Goal: Use online tool/utility: Utilize a website feature to perform a specific function

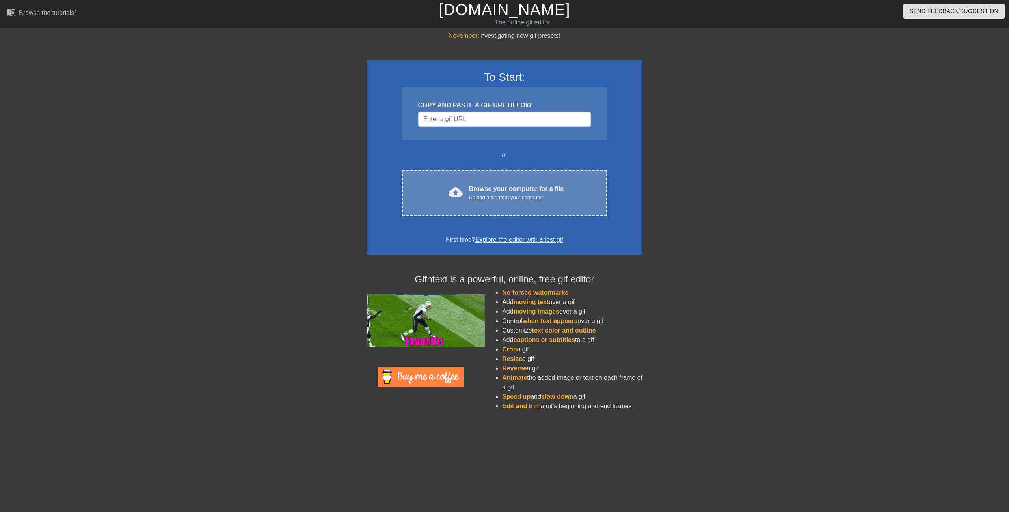
click at [498, 190] on div "Browse your computer for a file Upload a file from your computer" at bounding box center [516, 192] width 95 height 17
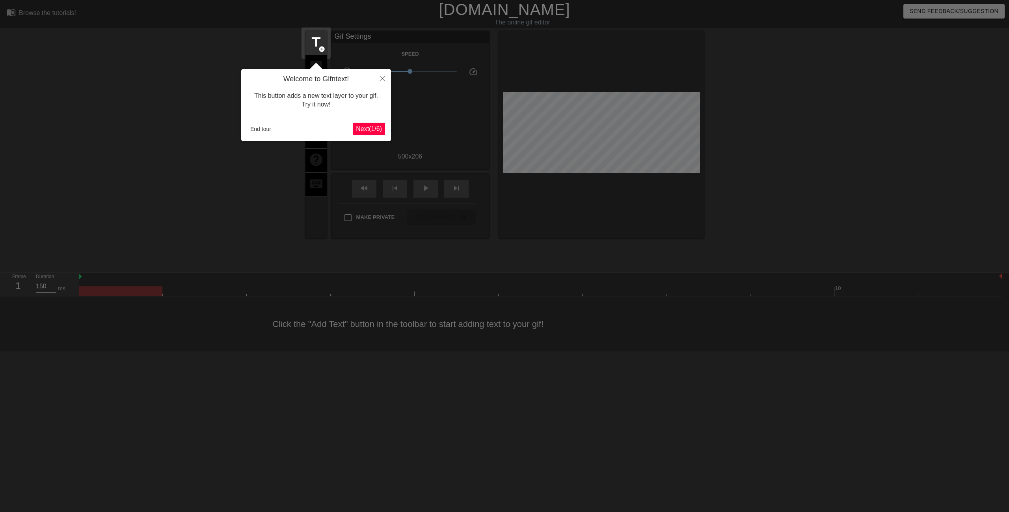
click at [365, 127] on span "Next ( 1 / 6 )" at bounding box center [369, 128] width 26 height 7
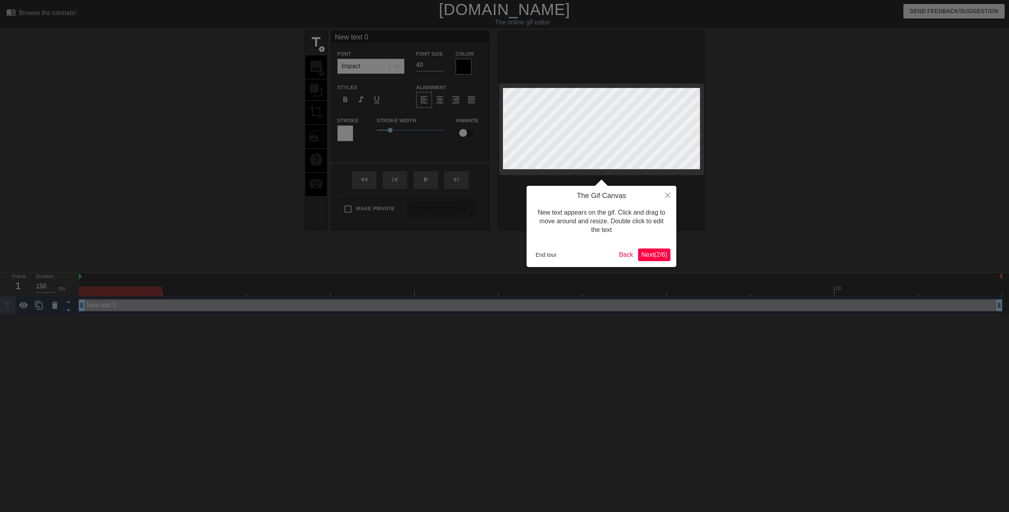
click at [663, 252] on span "Next ( 2 / 6 )" at bounding box center [654, 254] width 26 height 7
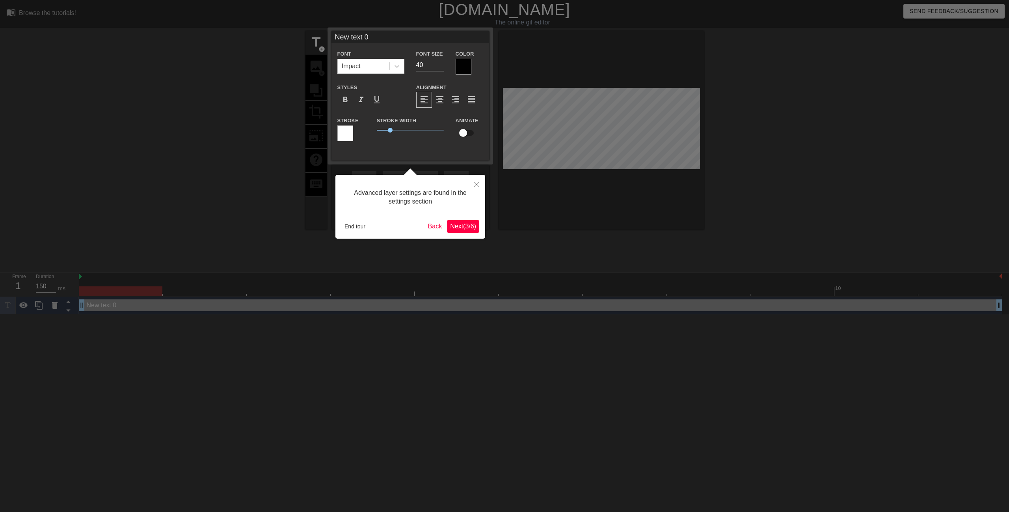
click at [476, 230] on button "Next ( 3 / 6 )" at bounding box center [463, 226] width 32 height 13
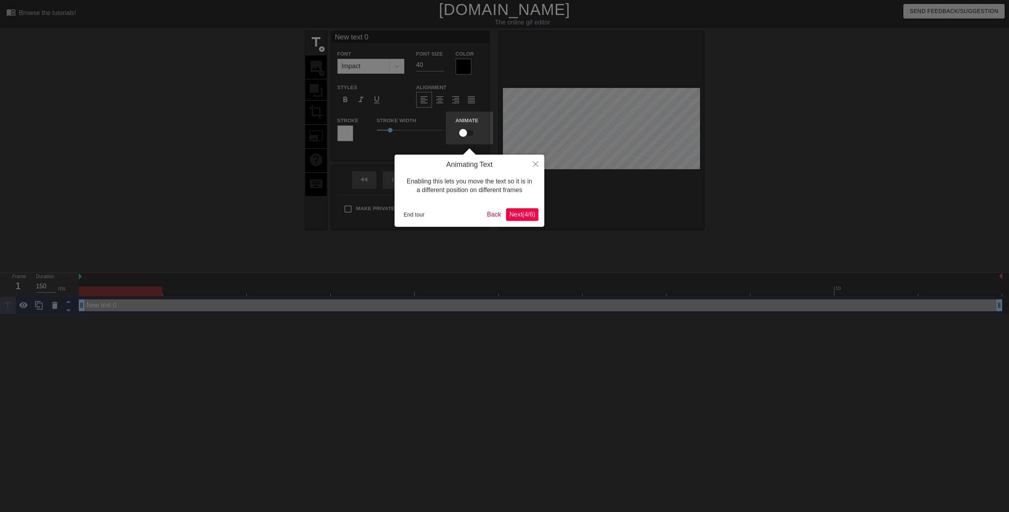
click at [527, 213] on span "Next ( 4 / 6 )" at bounding box center [522, 214] width 26 height 7
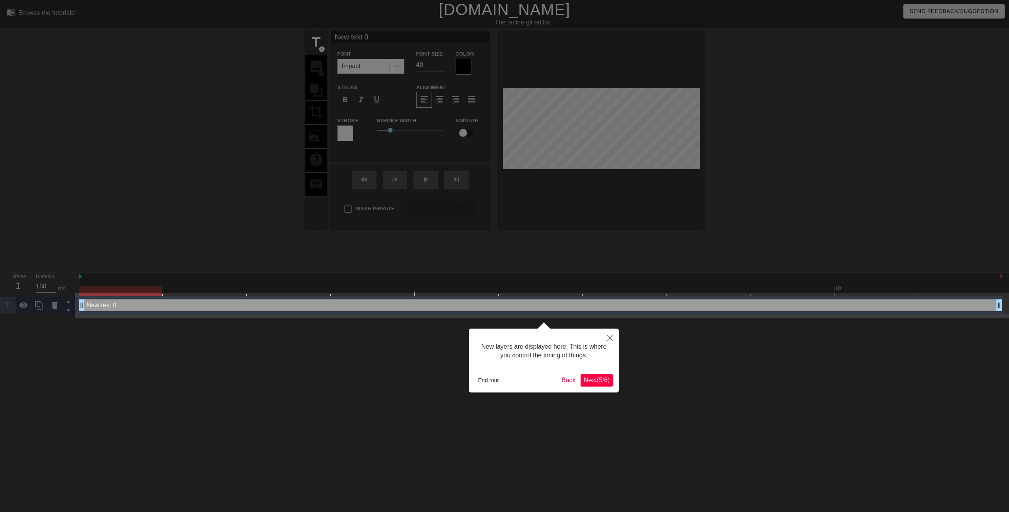
click at [605, 379] on span "Next ( 5 / 6 )" at bounding box center [597, 379] width 26 height 7
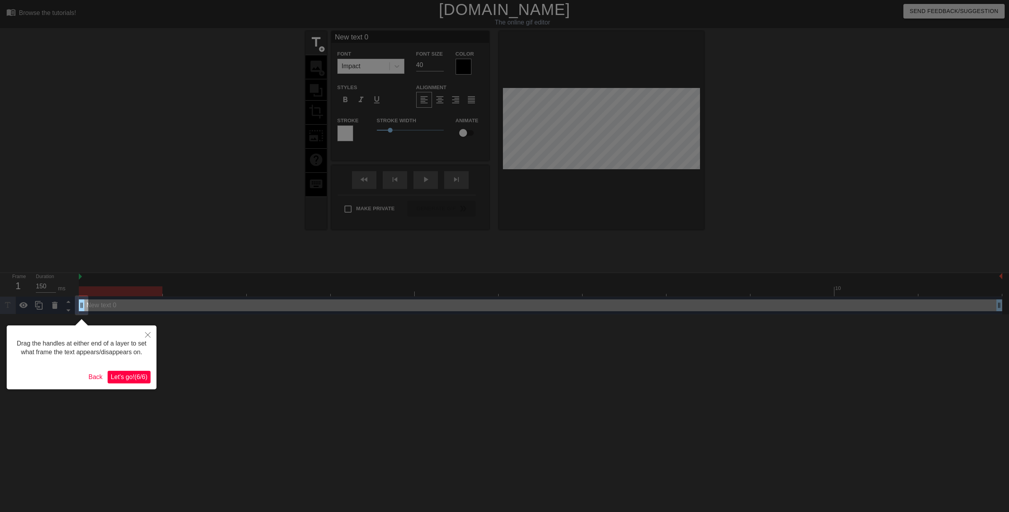
click at [136, 371] on button "Let's go! ( 6 / 6 )" at bounding box center [129, 377] width 43 height 13
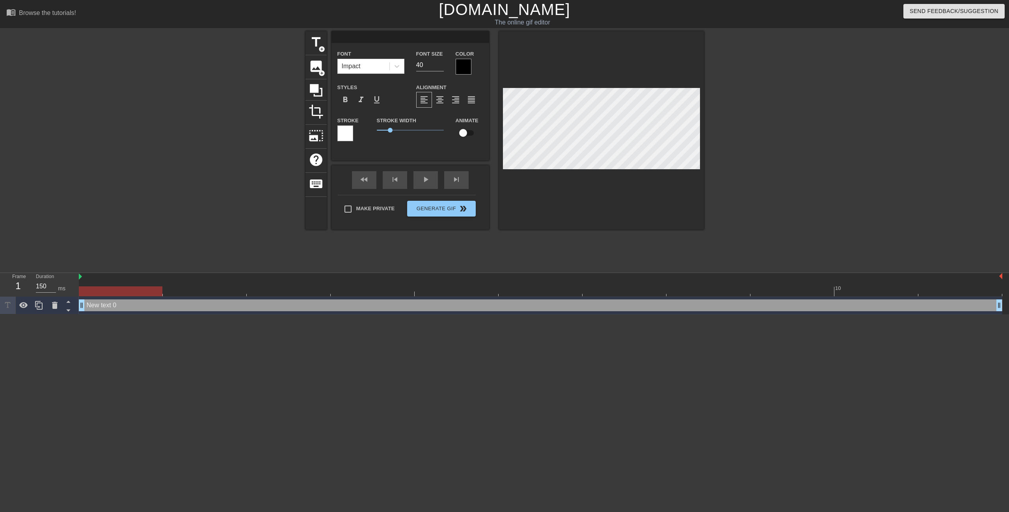
scroll to position [1, 1]
click at [800, 73] on div at bounding box center [772, 149] width 118 height 236
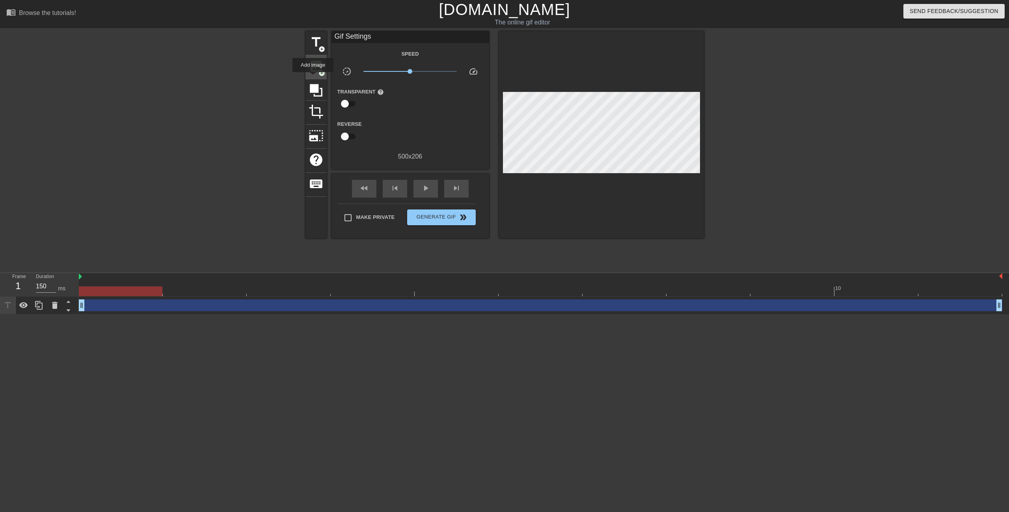
click at [314, 74] on div "image add_circle" at bounding box center [315, 67] width 21 height 24
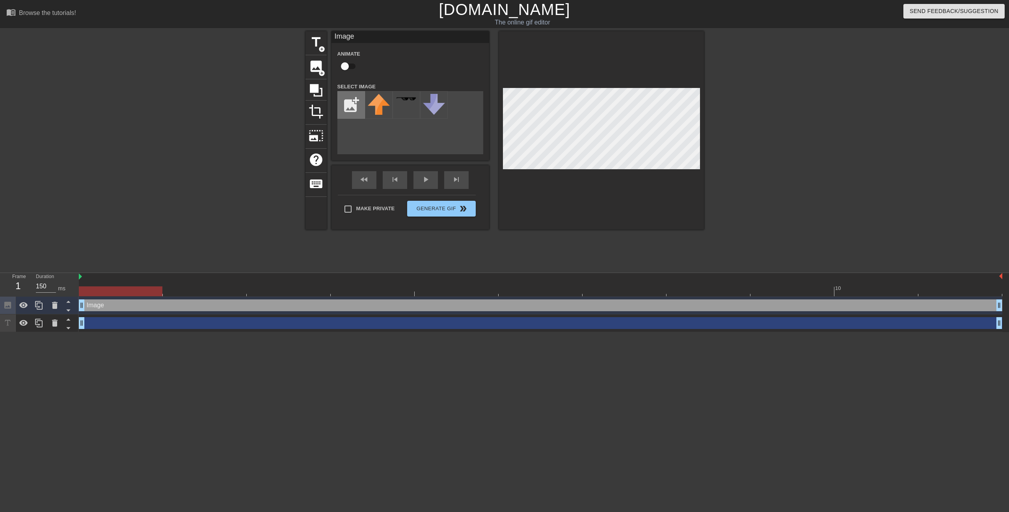
click at [355, 112] on input "file" at bounding box center [351, 104] width 27 height 27
click at [357, 108] on input "file" at bounding box center [351, 104] width 27 height 27
type input "C:\fakepath\9-99932_drone-png-transparent-png.png"
click at [380, 105] on img at bounding box center [379, 101] width 22 height 15
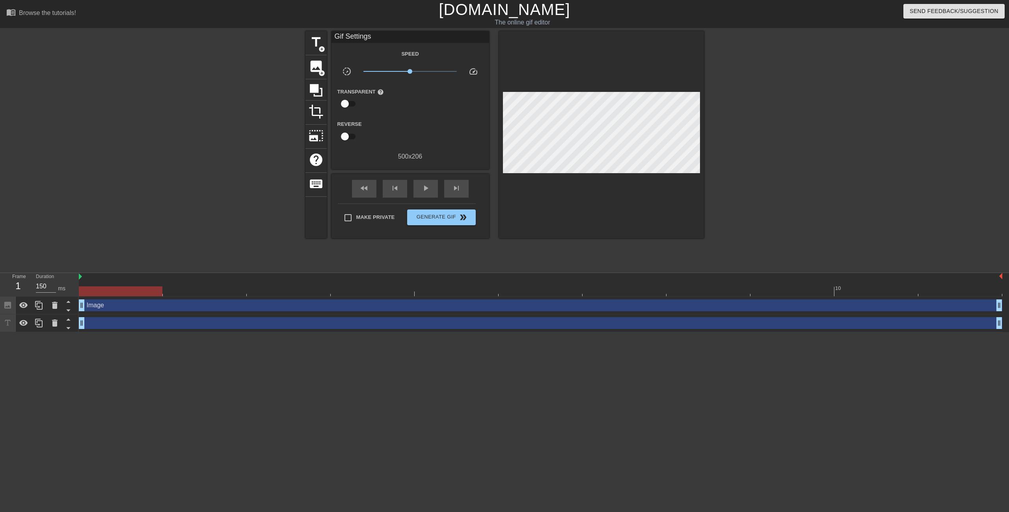
click at [760, 85] on div at bounding box center [772, 149] width 118 height 236
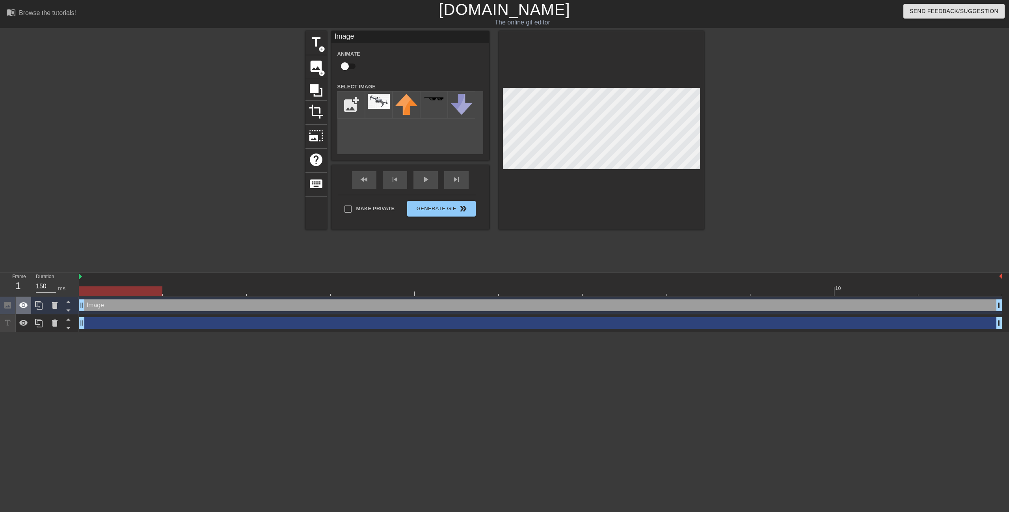
click at [28, 308] on div at bounding box center [24, 304] width 16 height 17
click at [355, 109] on input "file" at bounding box center [351, 104] width 27 height 27
type input "C:\fakepath\toppng.com-the-drone-isometric-681x323.png"
click at [380, 107] on div at bounding box center [379, 105] width 28 height 28
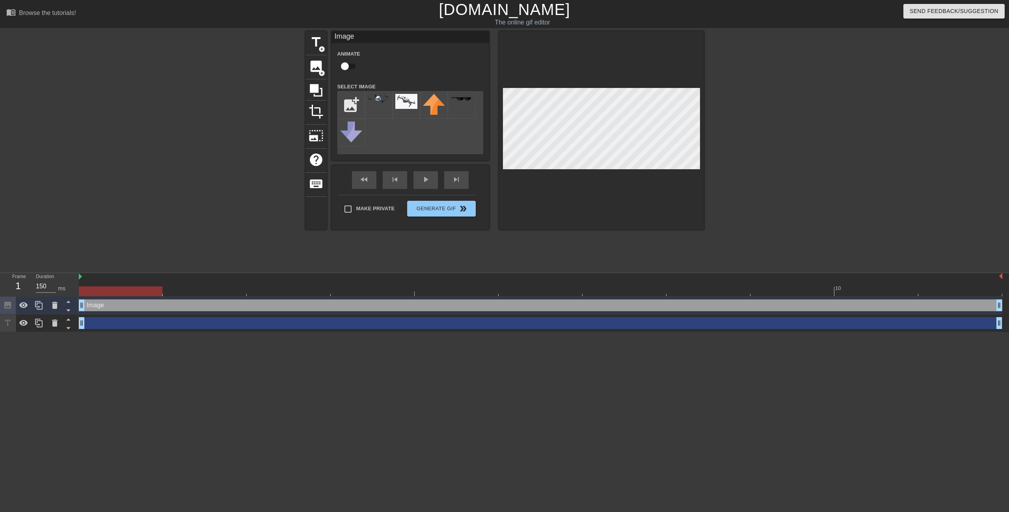
click at [713, 97] on div "title add_circle image add_circle crop photo_size_select_large help keyboard Im…" at bounding box center [504, 149] width 1009 height 236
click at [432, 186] on div "play_arrow" at bounding box center [425, 180] width 24 height 18
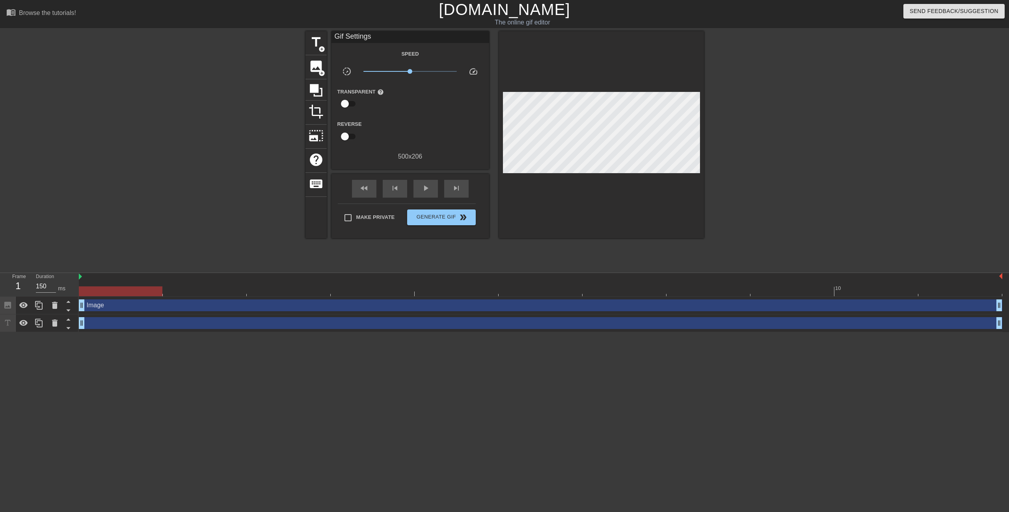
click at [99, 310] on div "Image drag_handle drag_handle" at bounding box center [541, 305] width 924 height 12
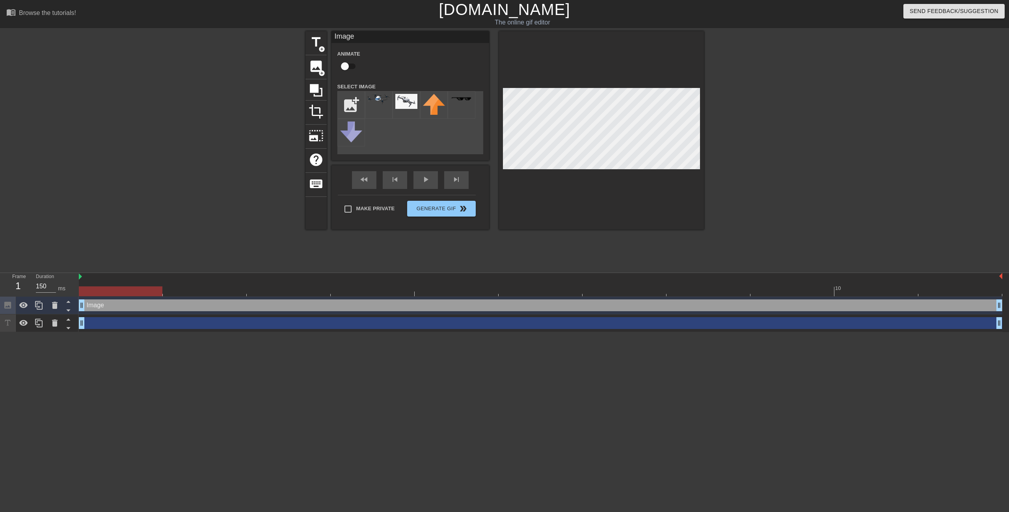
click at [86, 286] on div at bounding box center [121, 291] width 84 height 10
drag, startPoint x: 97, startPoint y: 290, endPoint x: 114, endPoint y: 290, distance: 17.4
click at [114, 290] on div at bounding box center [121, 291] width 84 height 10
click at [115, 290] on div at bounding box center [121, 291] width 84 height 10
click at [158, 291] on div at bounding box center [121, 291] width 84 height 10
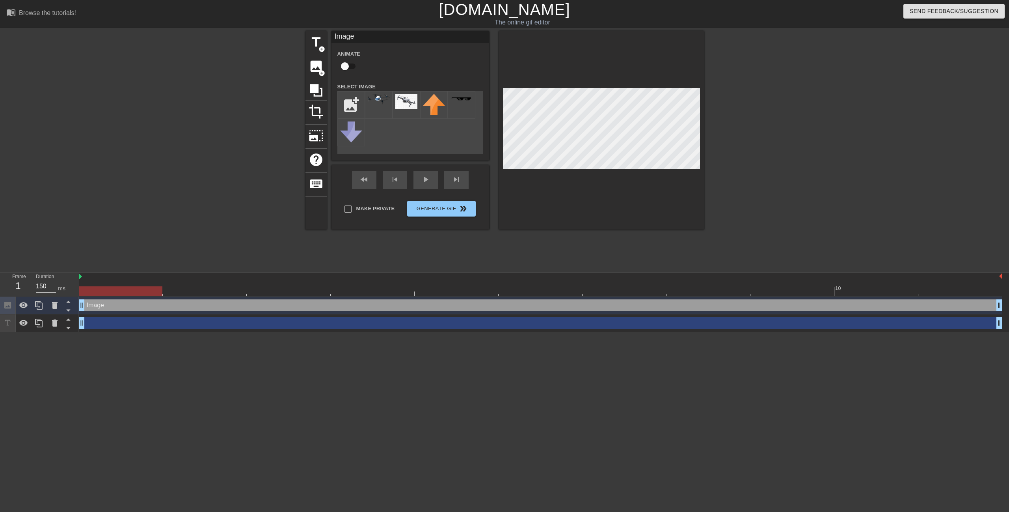
click at [165, 290] on div at bounding box center [541, 291] width 924 height 10
click at [135, 287] on div at bounding box center [541, 291] width 924 height 10
click at [184, 289] on div at bounding box center [541, 291] width 924 height 10
click at [294, 289] on div at bounding box center [541, 291] width 924 height 10
click at [369, 287] on div at bounding box center [541, 291] width 924 height 10
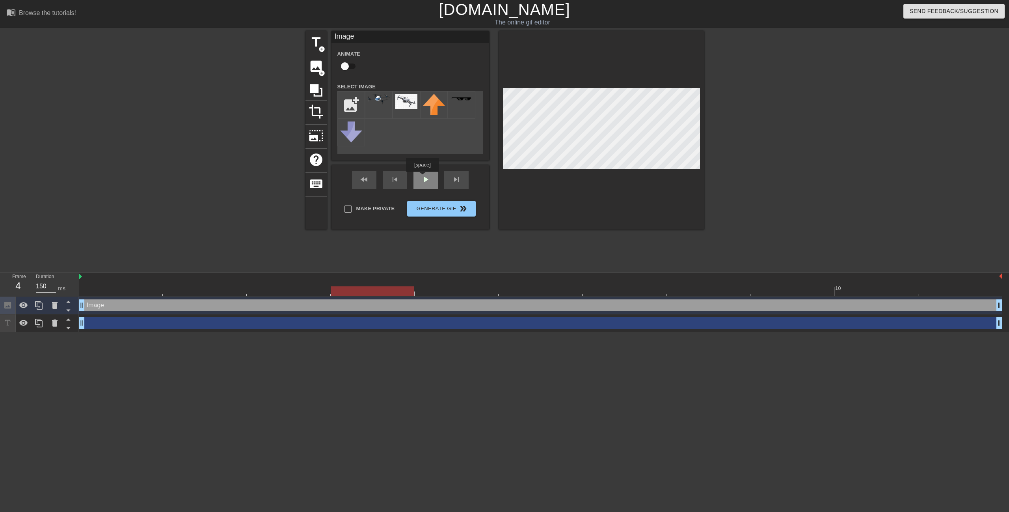
click at [424, 177] on div "fast_rewind skip_previous play_arrow skip_next" at bounding box center [410, 180] width 128 height 30
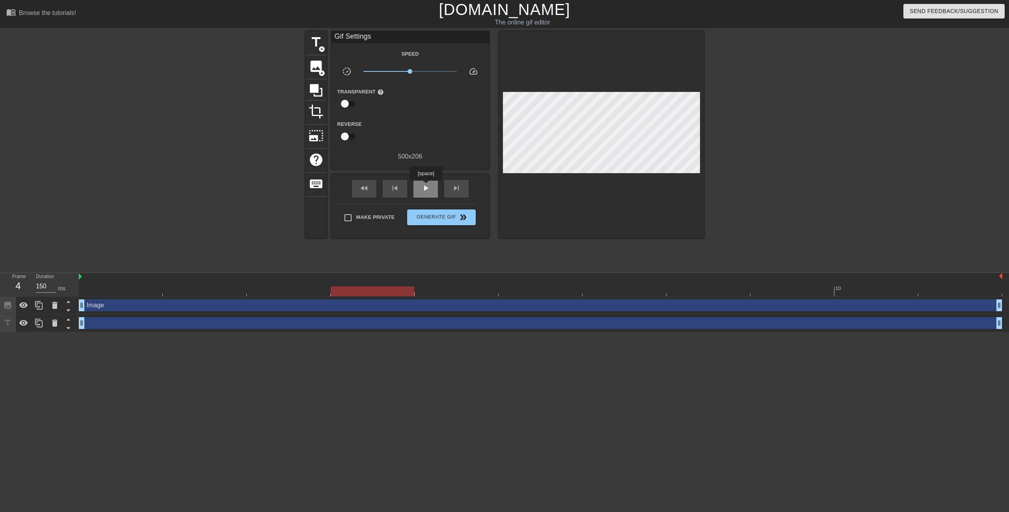
click at [427, 189] on span "play_arrow" at bounding box center [425, 187] width 9 height 9
click at [119, 283] on div at bounding box center [121, 286] width 84 height 10
click at [119, 289] on div at bounding box center [541, 291] width 924 height 10
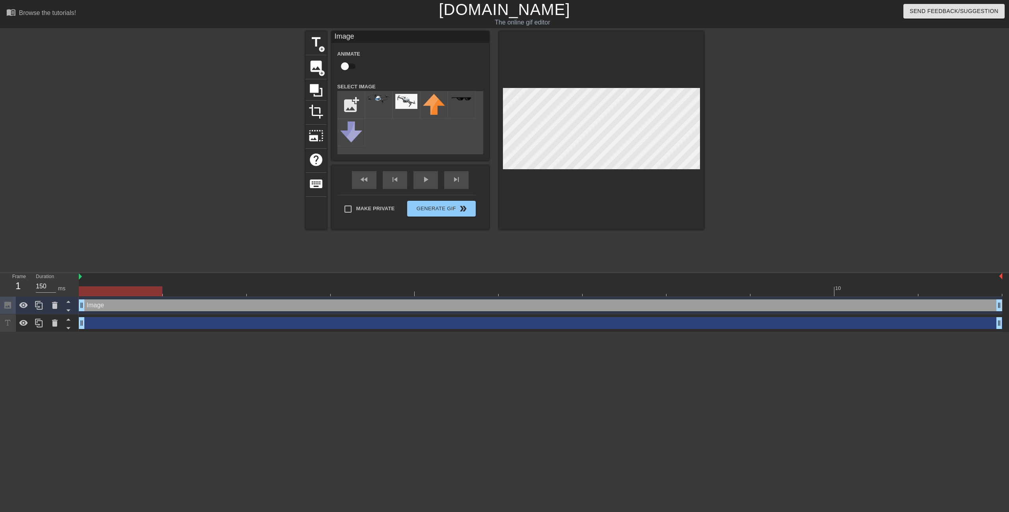
click at [715, 92] on div "title add_circle image add_circle crop photo_size_select_large help keyboard Im…" at bounding box center [504, 149] width 1009 height 236
click at [207, 291] on div at bounding box center [541, 291] width 924 height 10
click at [372, 105] on div at bounding box center [379, 105] width 28 height 28
click at [353, 105] on input "file" at bounding box center [351, 104] width 27 height 27
type input "C:\fakepath\toppng.com-the-drone-isometric-681x323.png"
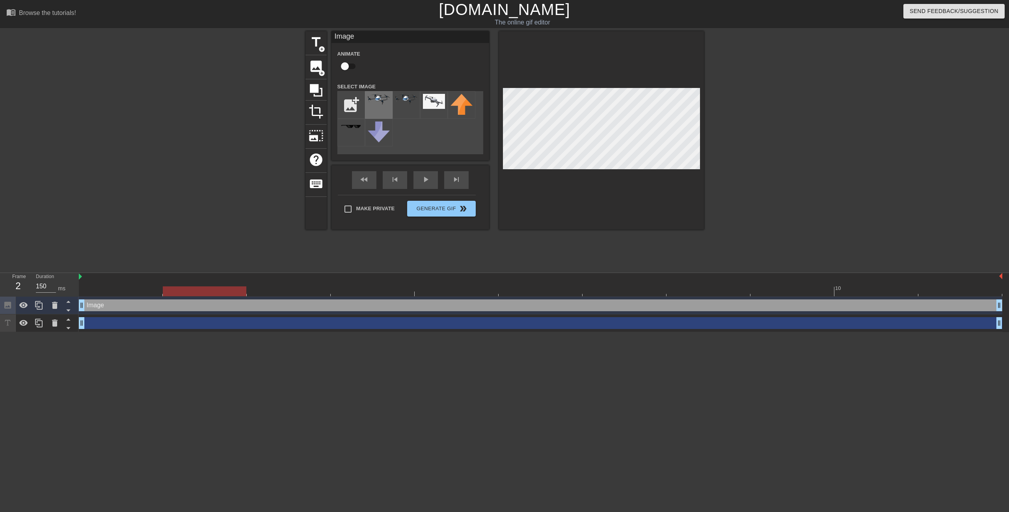
click at [377, 110] on div at bounding box center [379, 105] width 28 height 28
click at [655, 108] on div "title add_circle image add_circle crop photo_size_select_large help keyboard Im…" at bounding box center [504, 130] width 398 height 198
click at [201, 294] on div at bounding box center [205, 291] width 84 height 10
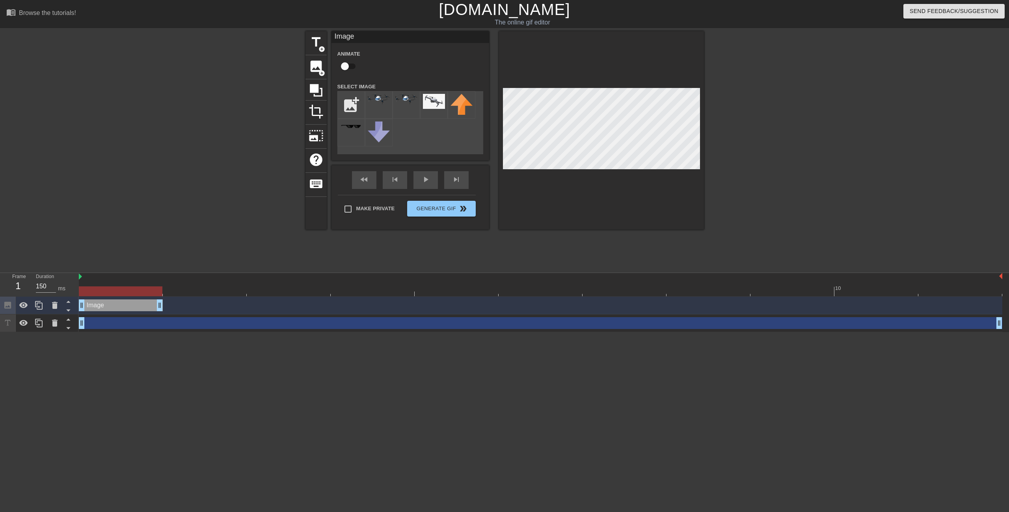
drag, startPoint x: 998, startPoint y: 303, endPoint x: 159, endPoint y: 319, distance: 839.7
click at [159, 319] on div "Image drag_handle drag_handle drag_handle drag_handle" at bounding box center [544, 313] width 930 height 35
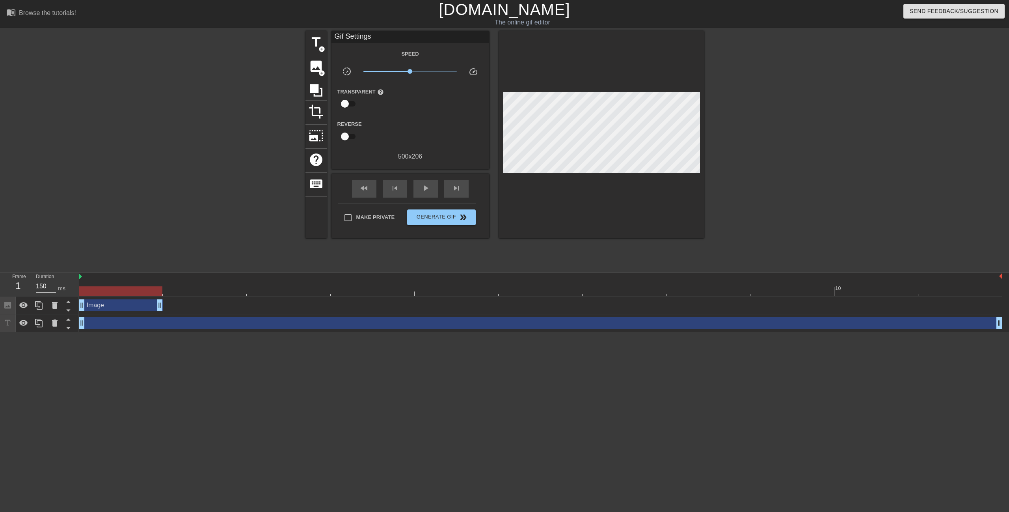
click at [191, 304] on div "Image drag_handle drag_handle" at bounding box center [541, 305] width 924 height 12
click at [182, 305] on div "Image drag_handle drag_handle" at bounding box center [541, 305] width 924 height 12
click at [204, 289] on div at bounding box center [541, 291] width 924 height 10
click at [320, 73] on span "add_circle" at bounding box center [321, 73] width 7 height 7
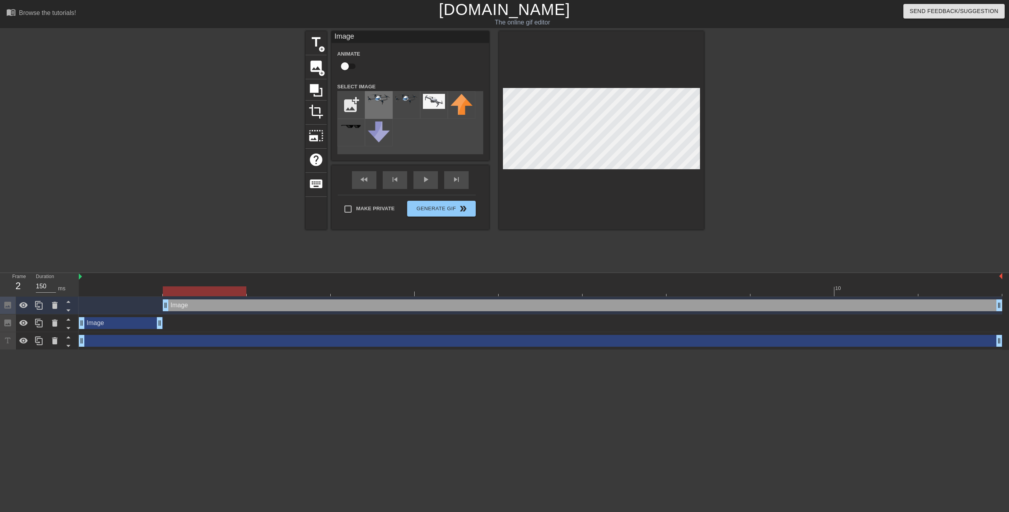
click at [385, 109] on div at bounding box center [379, 105] width 28 height 28
click at [151, 289] on div at bounding box center [541, 291] width 924 height 10
click at [192, 290] on div at bounding box center [541, 291] width 924 height 10
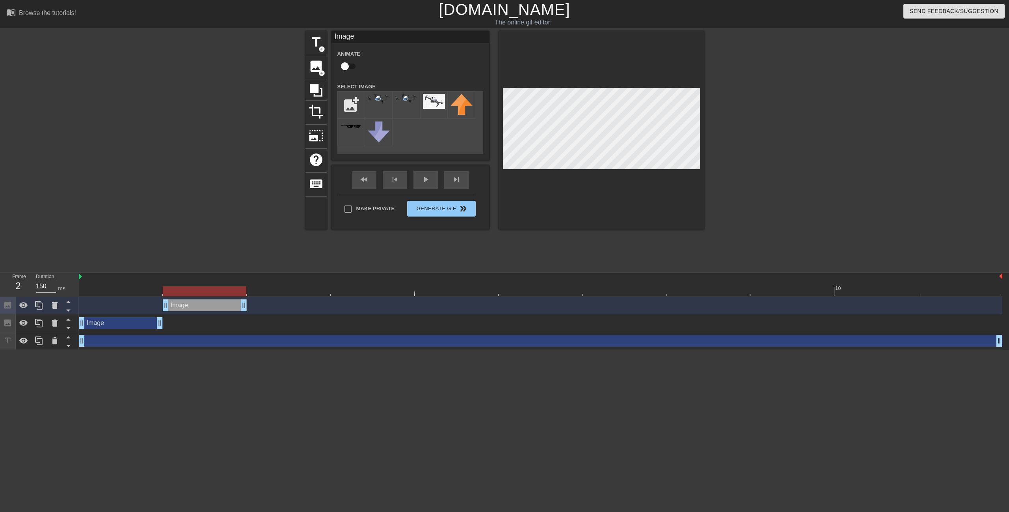
drag, startPoint x: 1001, startPoint y: 305, endPoint x: 256, endPoint y: 331, distance: 745.4
click at [256, 331] on div "Image drag_handle drag_handle Image drag_handle drag_handle drag_handle drag_ha…" at bounding box center [544, 322] width 930 height 53
click at [273, 289] on div at bounding box center [541, 291] width 924 height 10
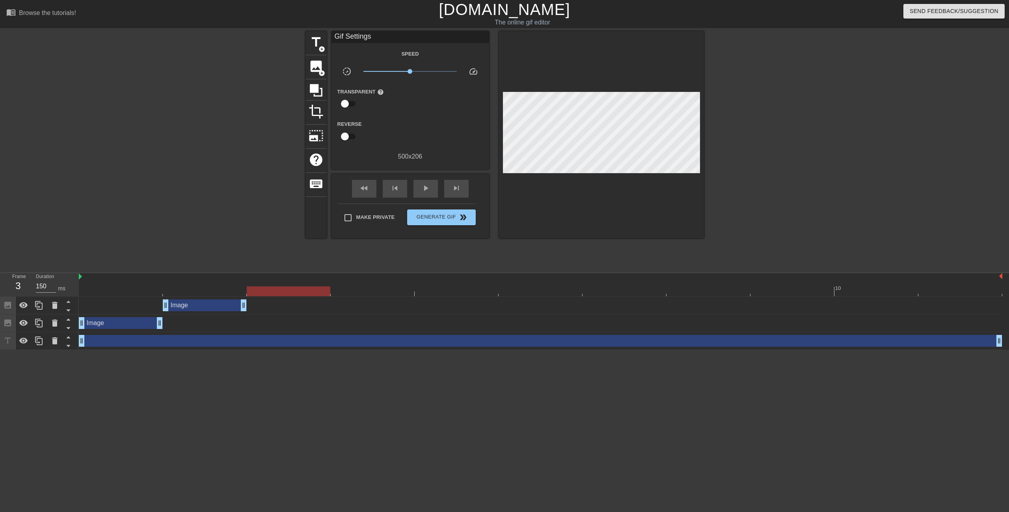
click at [260, 310] on div "Image drag_handle drag_handle" at bounding box center [541, 305] width 924 height 12
click at [236, 306] on div "Image drag_handle drag_handle" at bounding box center [205, 305] width 84 height 12
click at [255, 305] on div "Image drag_handle drag_handle" at bounding box center [541, 305] width 924 height 12
click at [259, 289] on div at bounding box center [541, 291] width 924 height 10
drag, startPoint x: 225, startPoint y: 306, endPoint x: 164, endPoint y: 425, distance: 134.2
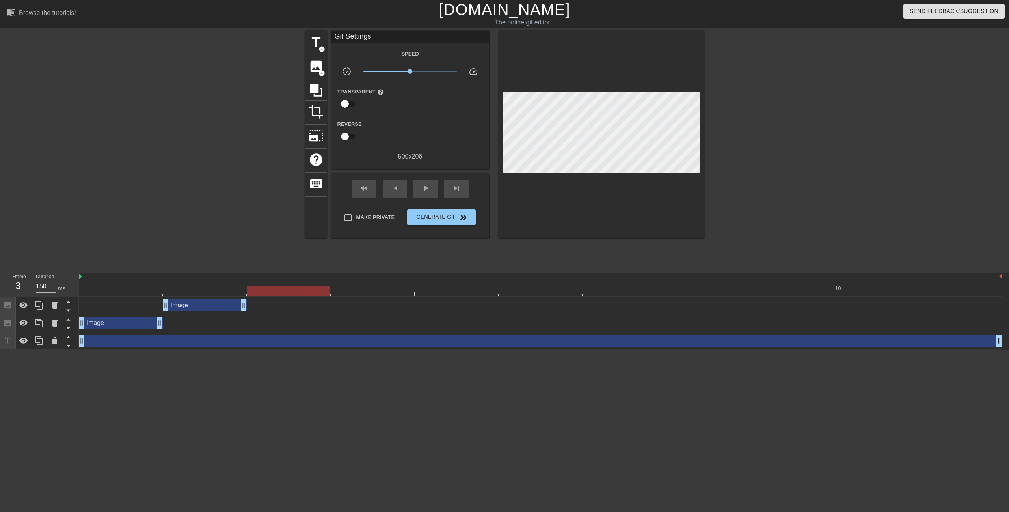
click at [164, 350] on html "menu_book Browse the tutorials! [DOMAIN_NAME] The online gif editor Send Feedba…" at bounding box center [504, 175] width 1009 height 350
click at [41, 307] on icon at bounding box center [38, 304] width 9 height 9
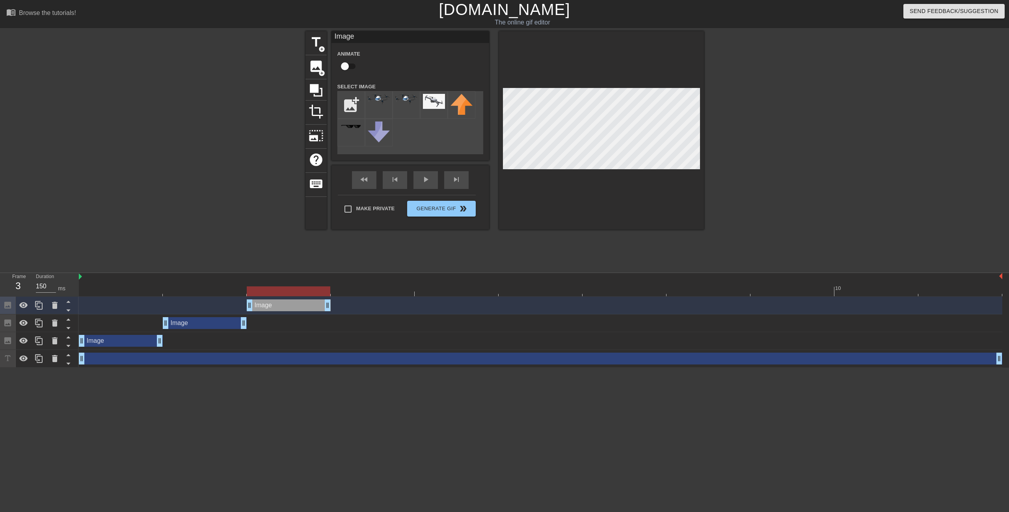
drag, startPoint x: 214, startPoint y: 309, endPoint x: 280, endPoint y: 308, distance: 66.2
click at [280, 308] on div "Image drag_handle drag_handle" at bounding box center [289, 305] width 84 height 12
click at [41, 308] on icon at bounding box center [38, 304] width 9 height 9
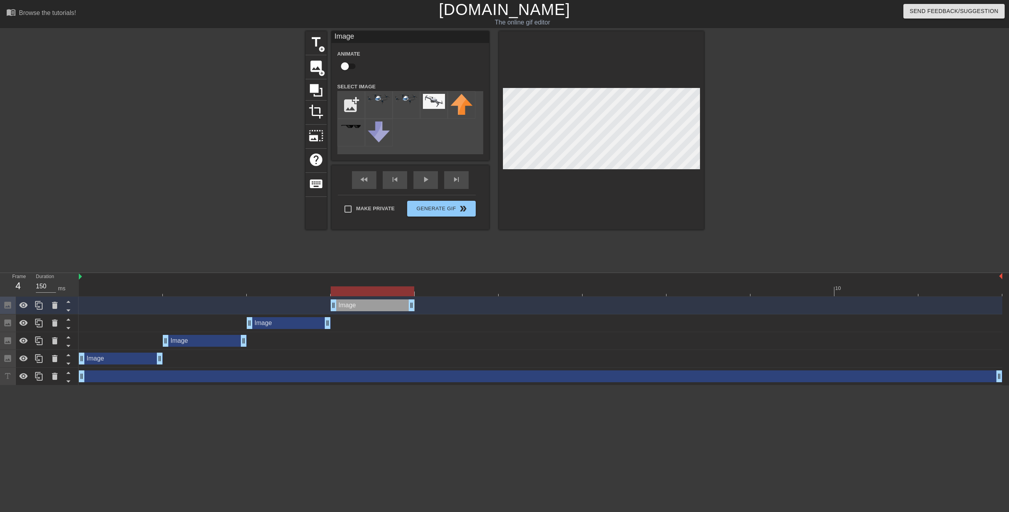
drag, startPoint x: 300, startPoint y: 307, endPoint x: 357, endPoint y: 307, distance: 56.8
click at [357, 307] on div "Image drag_handle drag_handle" at bounding box center [373, 305] width 84 height 12
click at [36, 307] on icon at bounding box center [38, 305] width 7 height 9
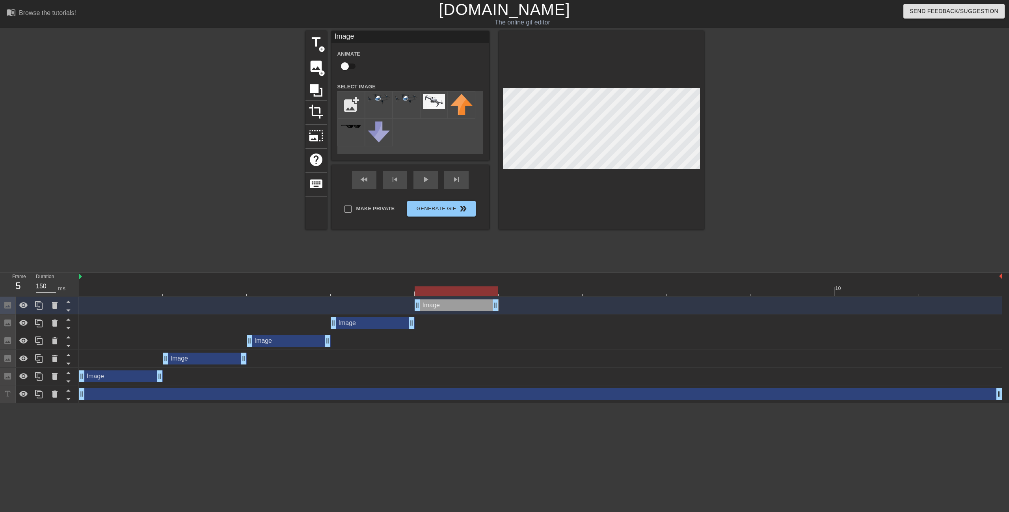
drag, startPoint x: 393, startPoint y: 305, endPoint x: 448, endPoint y: 307, distance: 54.8
click at [448, 307] on div "Image drag_handle drag_handle" at bounding box center [457, 305] width 84 height 12
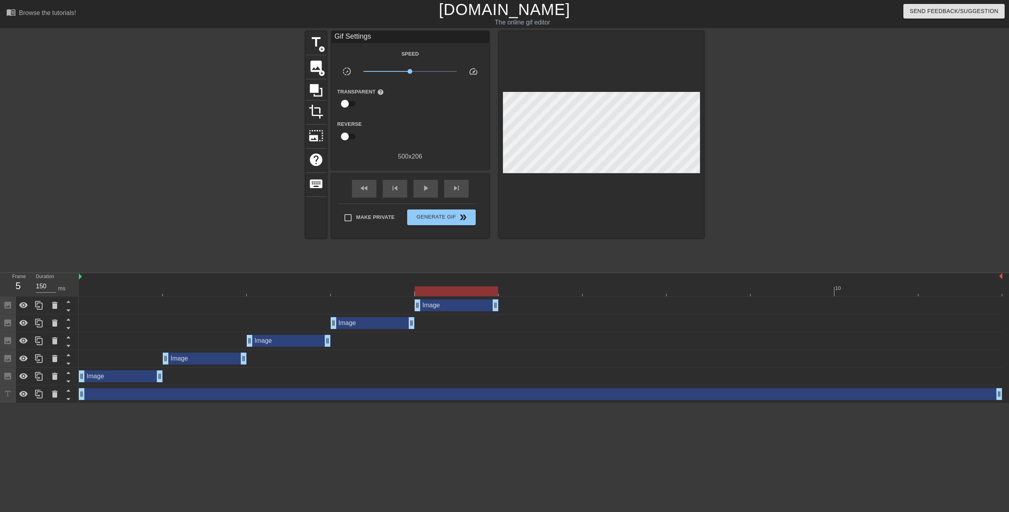
click at [423, 178] on div "fast_rewind skip_previous play_arrow skip_next" at bounding box center [410, 189] width 128 height 30
click at [432, 189] on div "play_arrow" at bounding box center [425, 189] width 24 height 18
click at [41, 307] on icon at bounding box center [38, 304] width 9 height 9
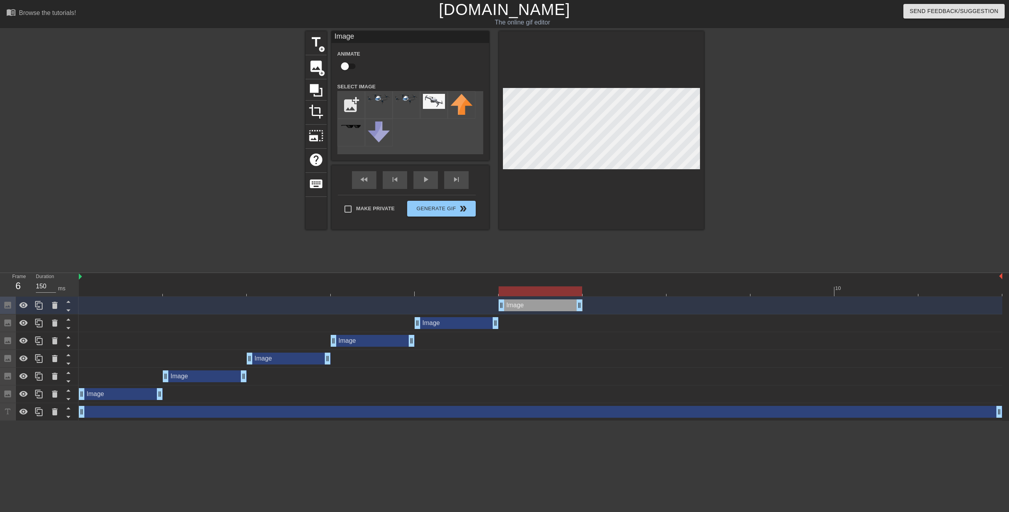
drag, startPoint x: 467, startPoint y: 306, endPoint x: 524, endPoint y: 305, distance: 56.8
click at [524, 305] on div "Image drag_handle drag_handle" at bounding box center [541, 305] width 84 height 12
click at [209, 376] on div "Image drag_handle drag_handle" at bounding box center [205, 376] width 84 height 12
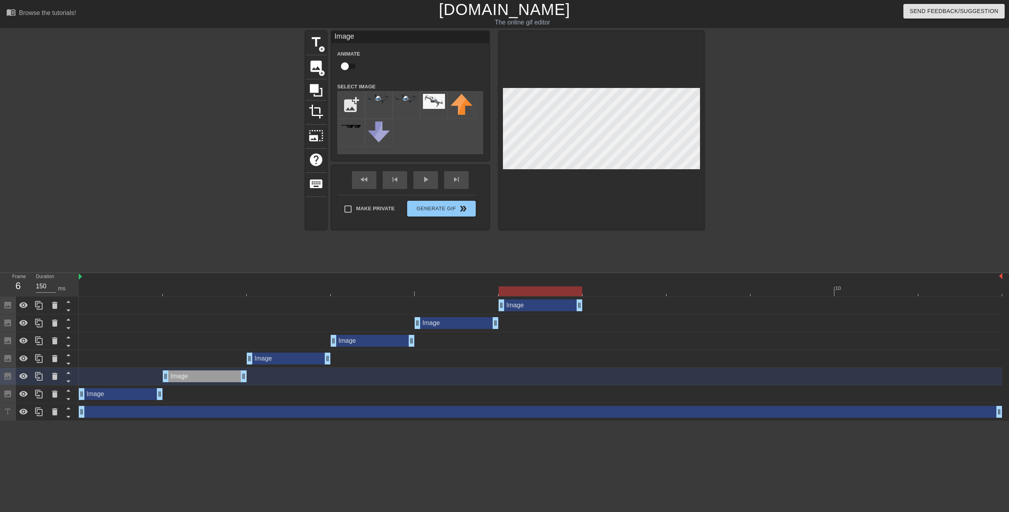
click at [143, 394] on div "Image drag_handle drag_handle" at bounding box center [121, 394] width 84 height 12
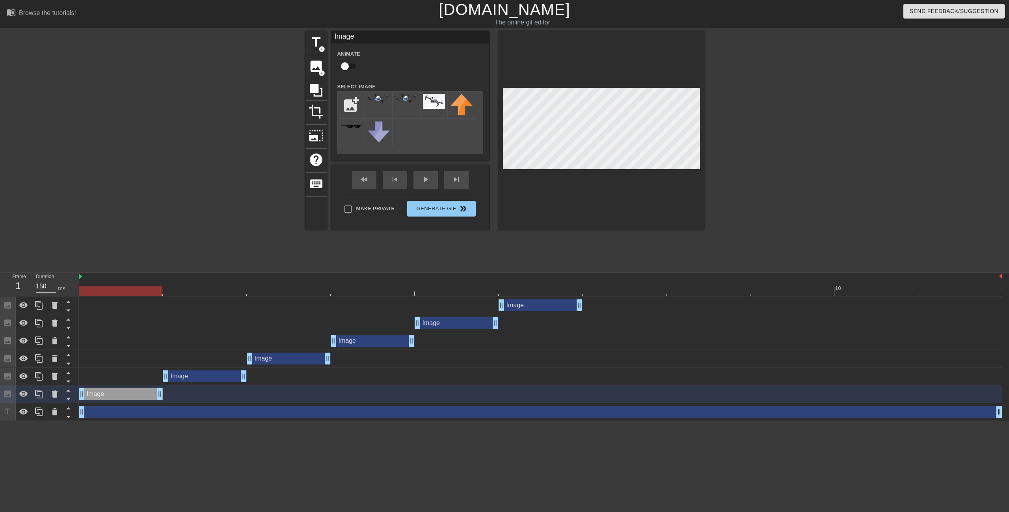
click at [197, 374] on div "Image drag_handle drag_handle" at bounding box center [205, 376] width 84 height 12
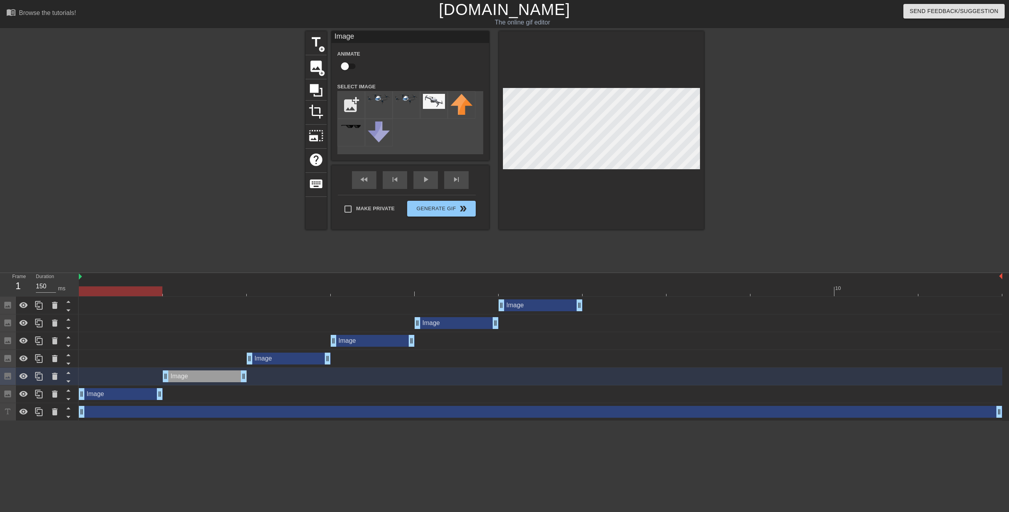
click at [272, 355] on div "Image drag_handle drag_handle" at bounding box center [289, 358] width 84 height 12
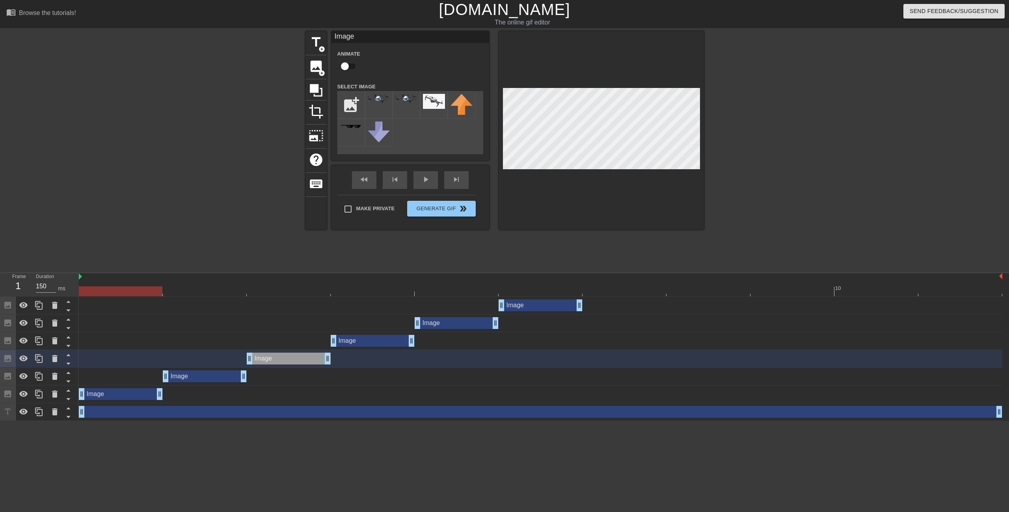
click at [353, 341] on div "Image drag_handle drag_handle" at bounding box center [373, 341] width 84 height 12
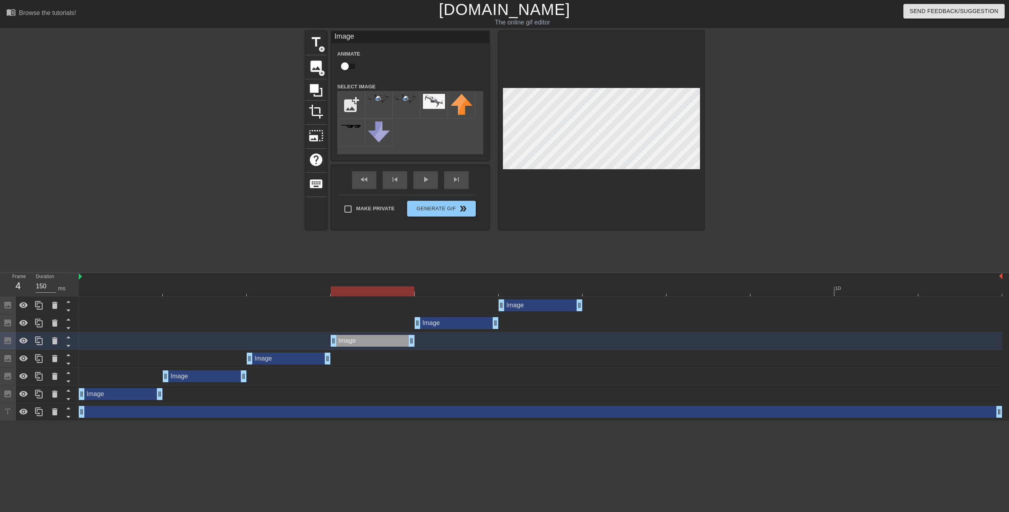
click at [292, 356] on div "Image drag_handle drag_handle" at bounding box center [289, 358] width 84 height 12
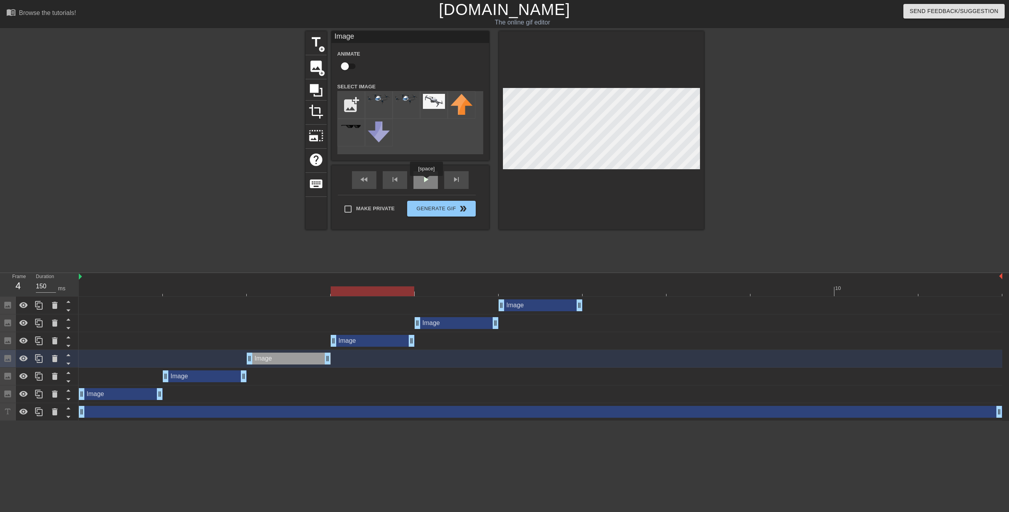
click at [426, 181] on div "play_arrow" at bounding box center [425, 180] width 24 height 18
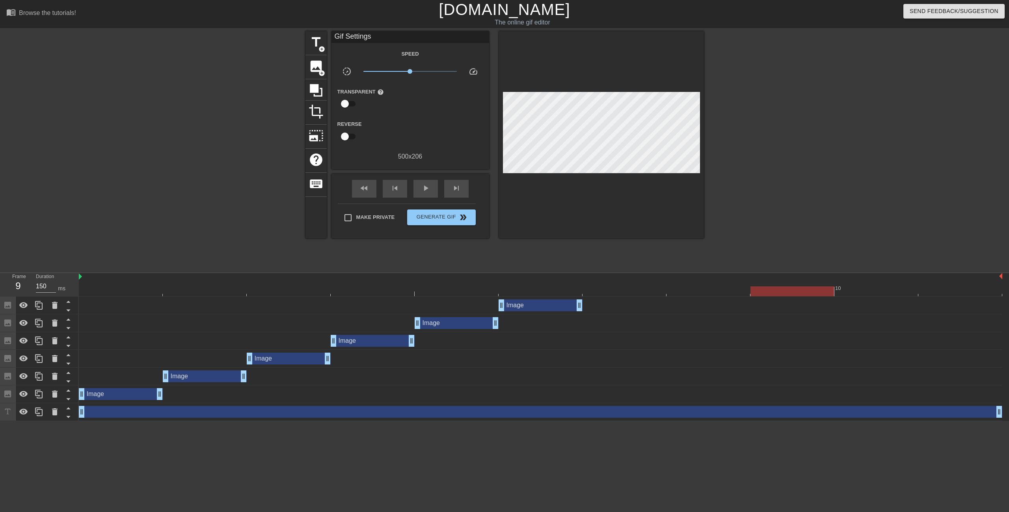
click at [353, 343] on div "Image drag_handle drag_handle" at bounding box center [373, 341] width 84 height 12
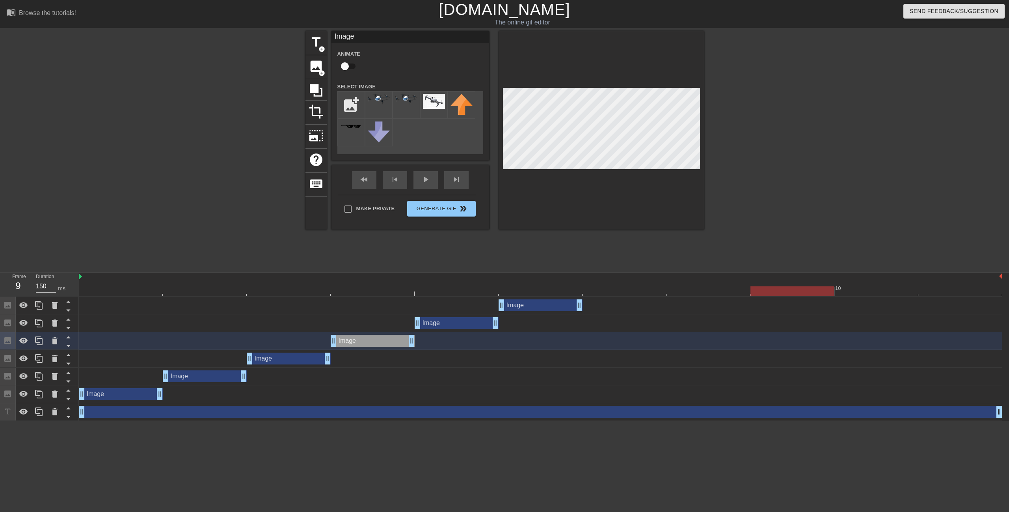
click at [309, 361] on div "Image drag_handle drag_handle" at bounding box center [289, 358] width 84 height 12
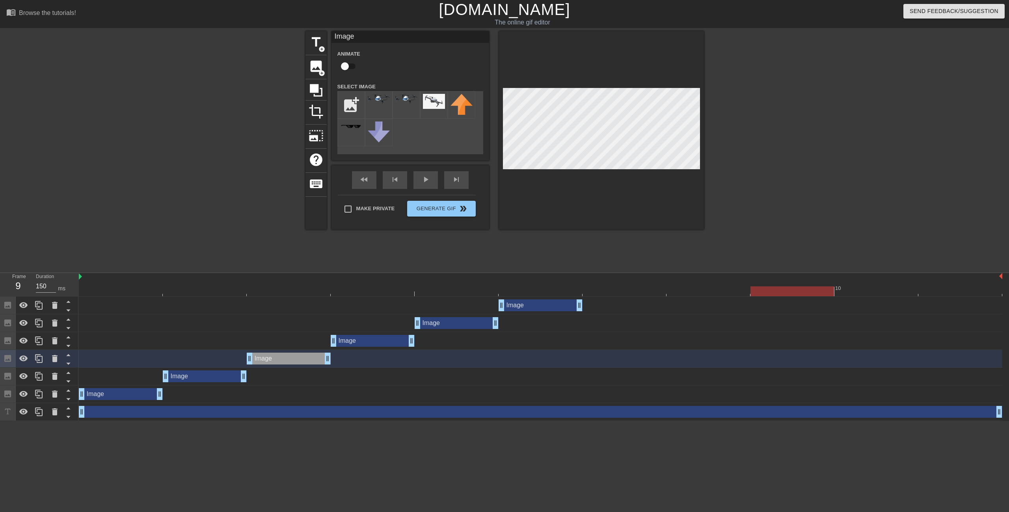
click at [226, 376] on div "Image drag_handle drag_handle" at bounding box center [205, 376] width 84 height 12
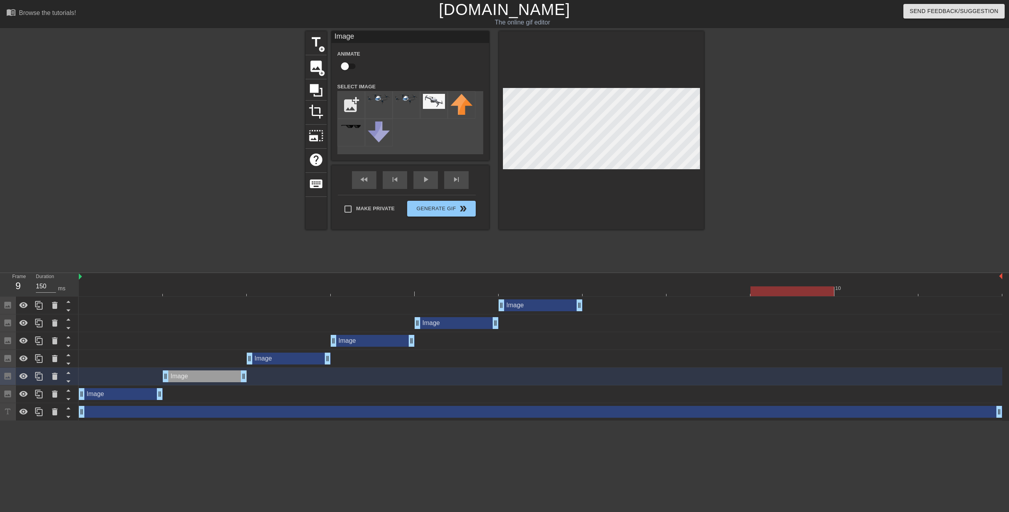
click at [137, 395] on div "Image drag_handle drag_handle" at bounding box center [121, 394] width 84 height 12
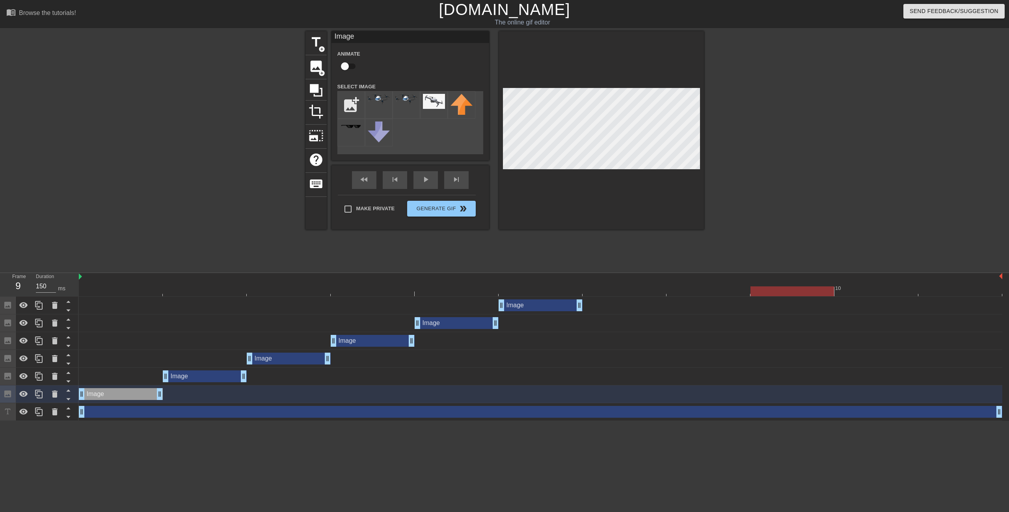
click at [216, 374] on div "Image drag_handle drag_handle" at bounding box center [205, 376] width 84 height 12
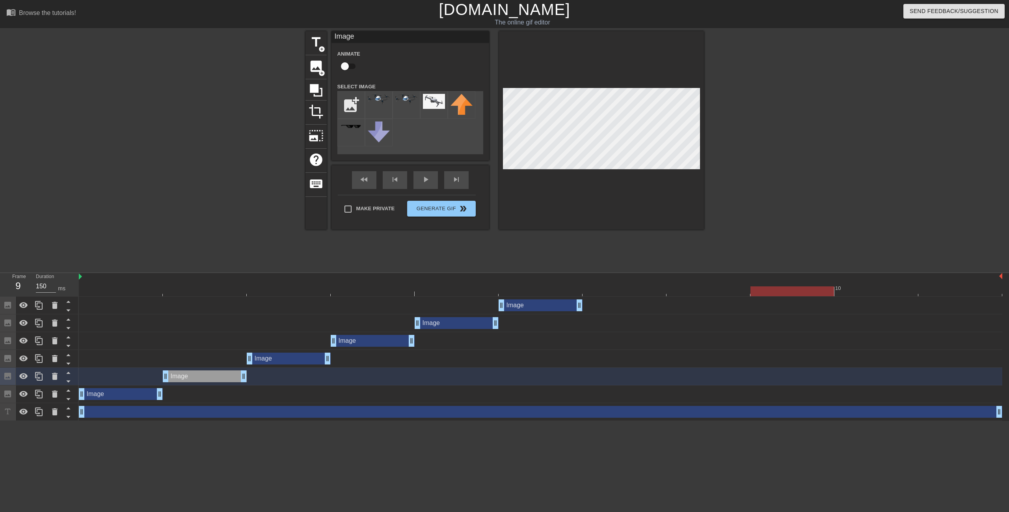
click at [275, 359] on div "Image drag_handle drag_handle" at bounding box center [289, 358] width 84 height 12
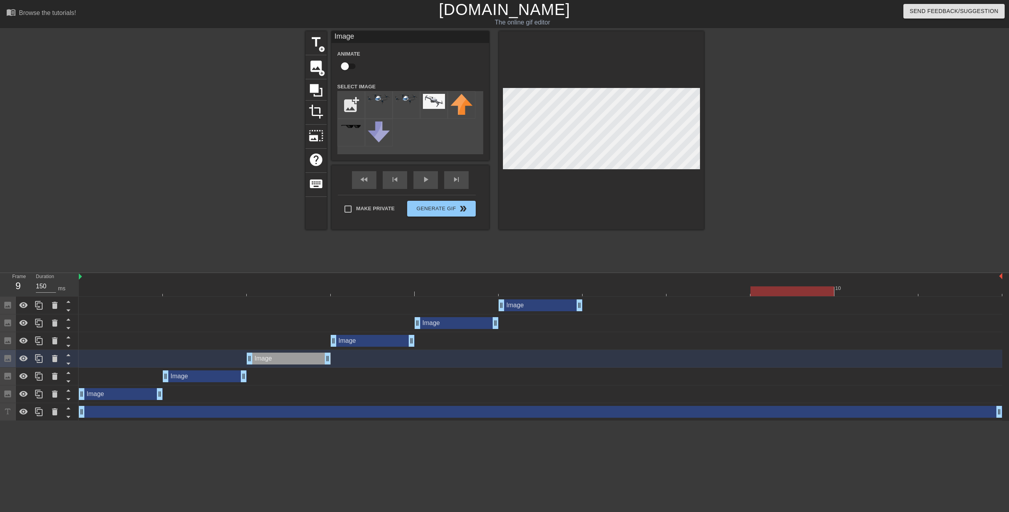
click at [356, 342] on div "Image drag_handle drag_handle" at bounding box center [373, 341] width 84 height 12
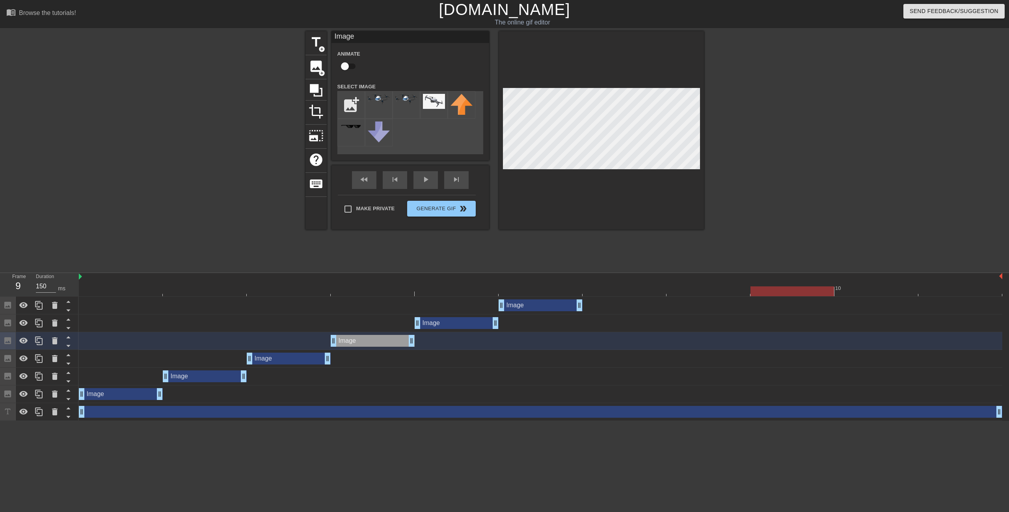
click at [438, 324] on div "Image drag_handle drag_handle" at bounding box center [457, 323] width 84 height 12
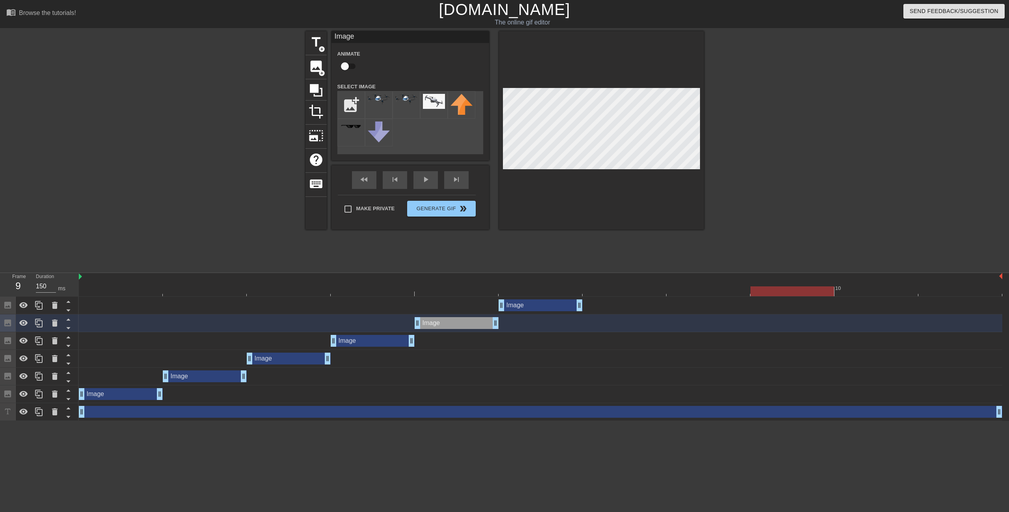
click at [526, 308] on div "Image drag_handle drag_handle" at bounding box center [541, 305] width 84 height 12
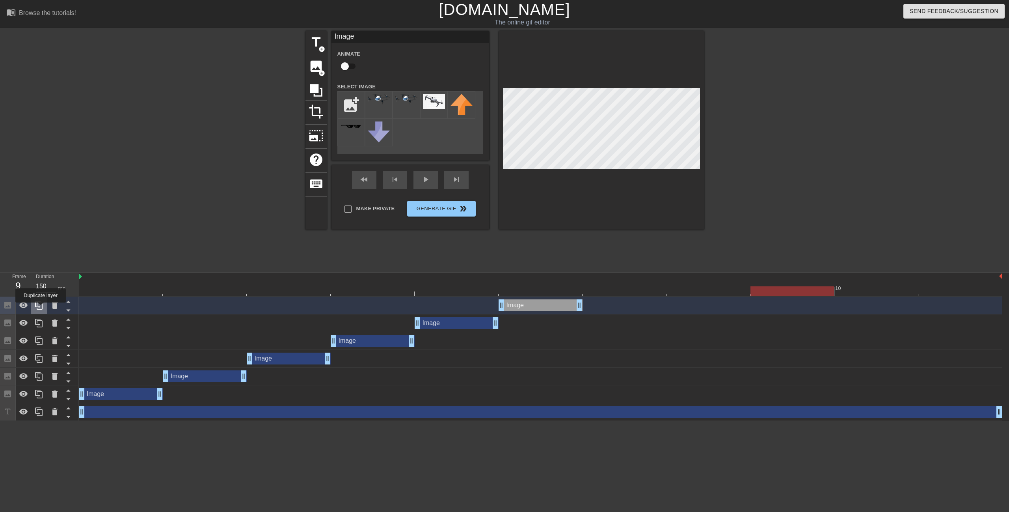
click at [41, 308] on icon at bounding box center [38, 304] width 9 height 9
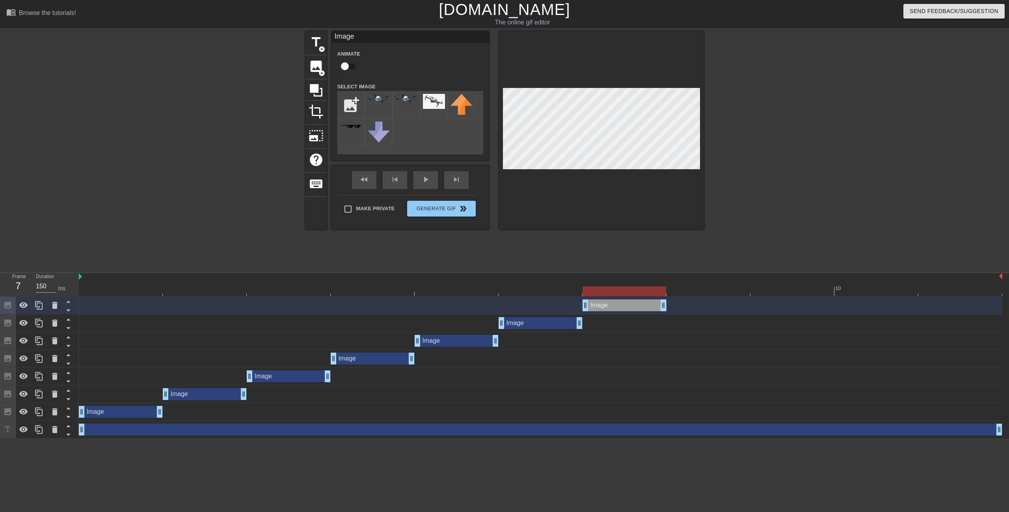
drag, startPoint x: 548, startPoint y: 305, endPoint x: 593, endPoint y: 305, distance: 44.9
click at [594, 307] on div "Image drag_handle drag_handle" at bounding box center [625, 305] width 84 height 12
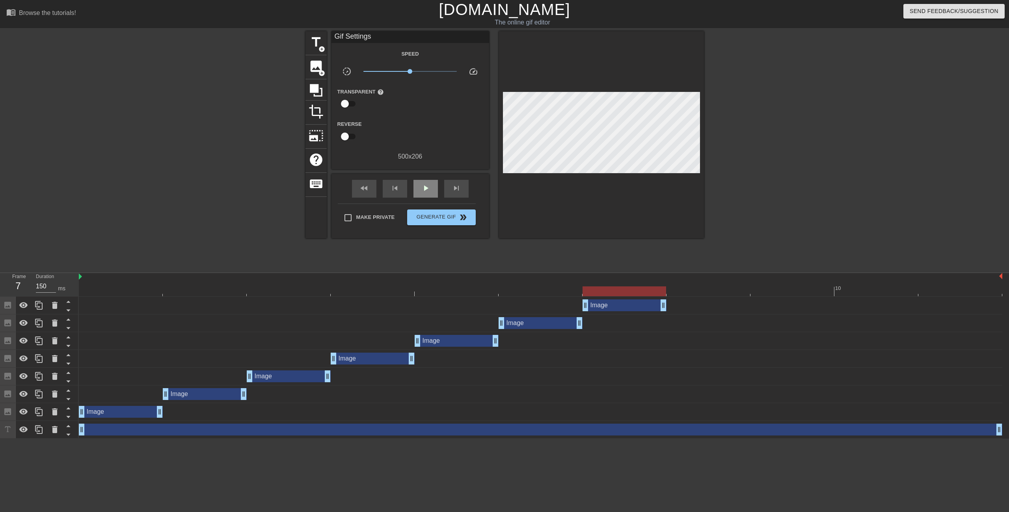
click at [421, 176] on div "fast_rewind skip_previous play_arrow skip_next" at bounding box center [410, 189] width 128 height 30
click at [422, 189] on span "play_arrow" at bounding box center [425, 187] width 9 height 9
click at [640, 301] on div "Image drag_handle drag_handle" at bounding box center [625, 305] width 84 height 12
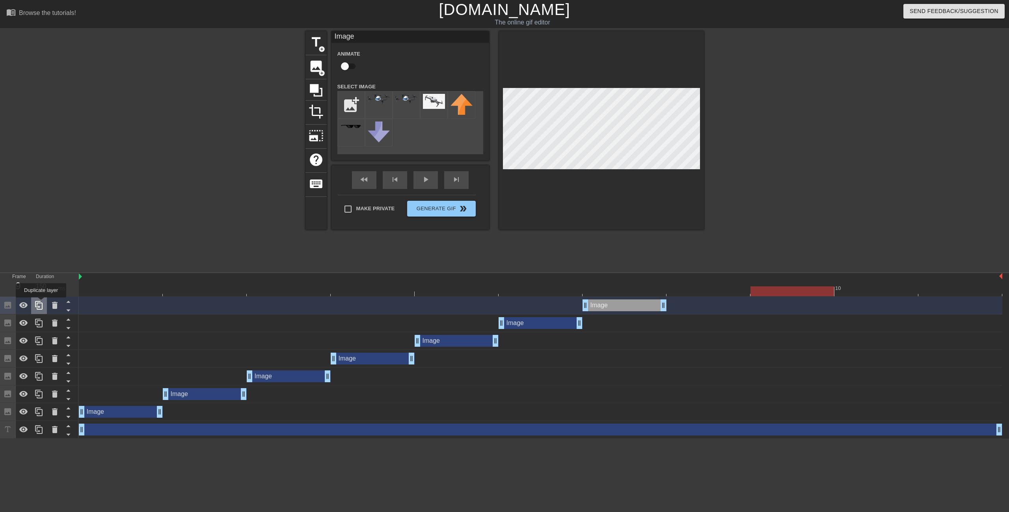
click at [39, 303] on icon at bounding box center [38, 305] width 7 height 9
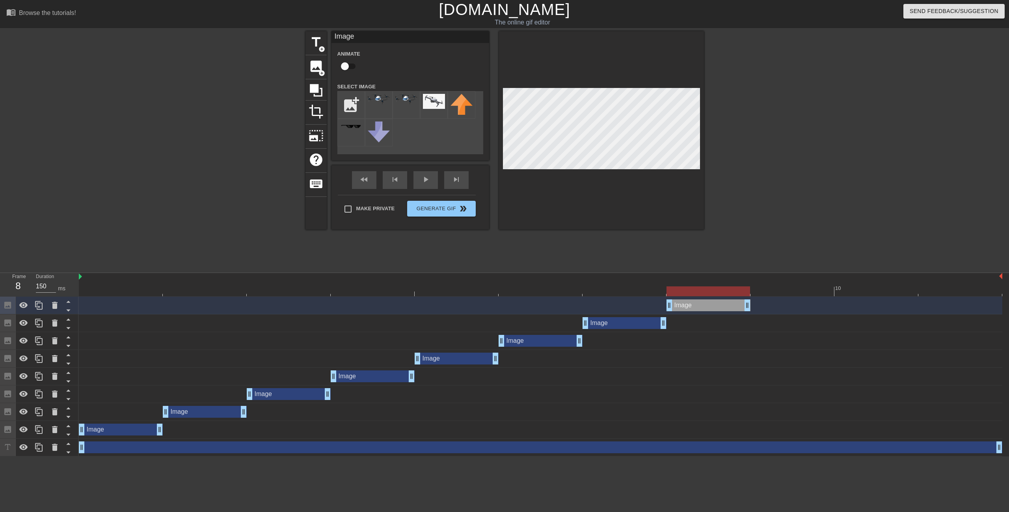
drag, startPoint x: 602, startPoint y: 304, endPoint x: 676, endPoint y: 309, distance: 73.9
click at [676, 309] on div "Image drag_handle drag_handle" at bounding box center [709, 305] width 84 height 12
click at [35, 305] on icon at bounding box center [38, 305] width 7 height 9
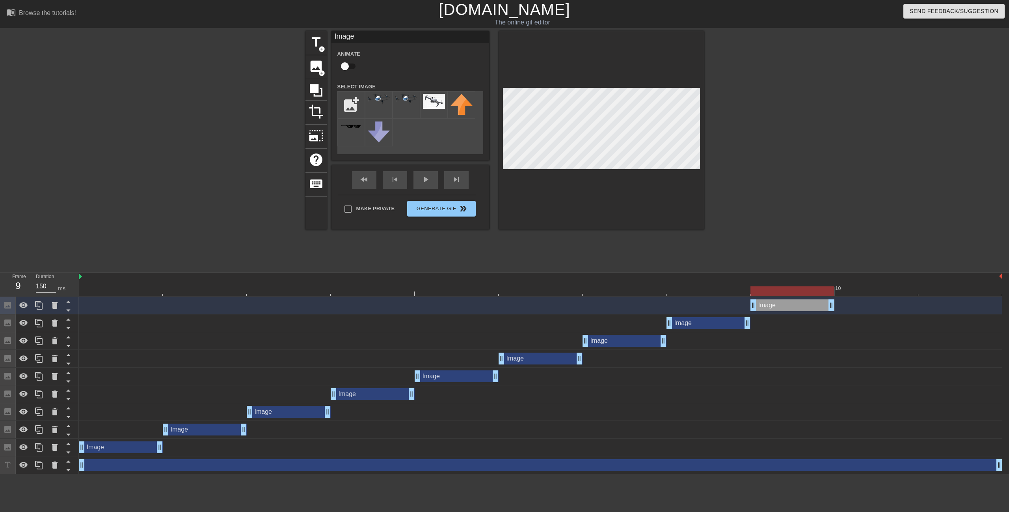
drag, startPoint x: 704, startPoint y: 305, endPoint x: 763, endPoint y: 312, distance: 59.9
click at [763, 312] on div "Image drag_handle drag_handle" at bounding box center [541, 305] width 924 height 18
click at [39, 309] on icon at bounding box center [38, 305] width 7 height 9
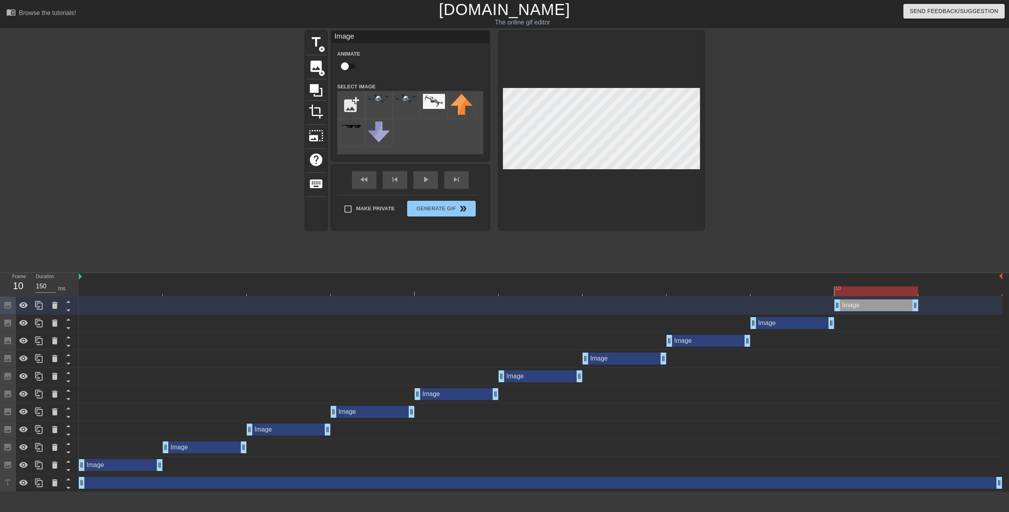
drag, startPoint x: 808, startPoint y: 306, endPoint x: 881, endPoint y: 306, distance: 72.1
click at [881, 306] on div "Image drag_handle drag_handle" at bounding box center [876, 305] width 84 height 12
click at [42, 302] on icon at bounding box center [38, 304] width 9 height 9
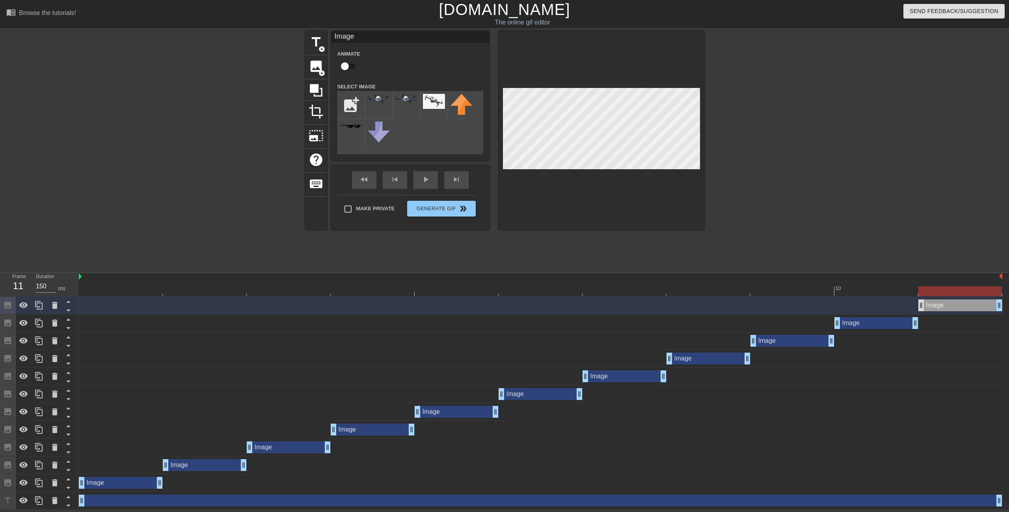
drag, startPoint x: 852, startPoint y: 303, endPoint x: 923, endPoint y: 303, distance: 70.9
click at [923, 303] on div "Image drag_handle drag_handle" at bounding box center [960, 305] width 84 height 12
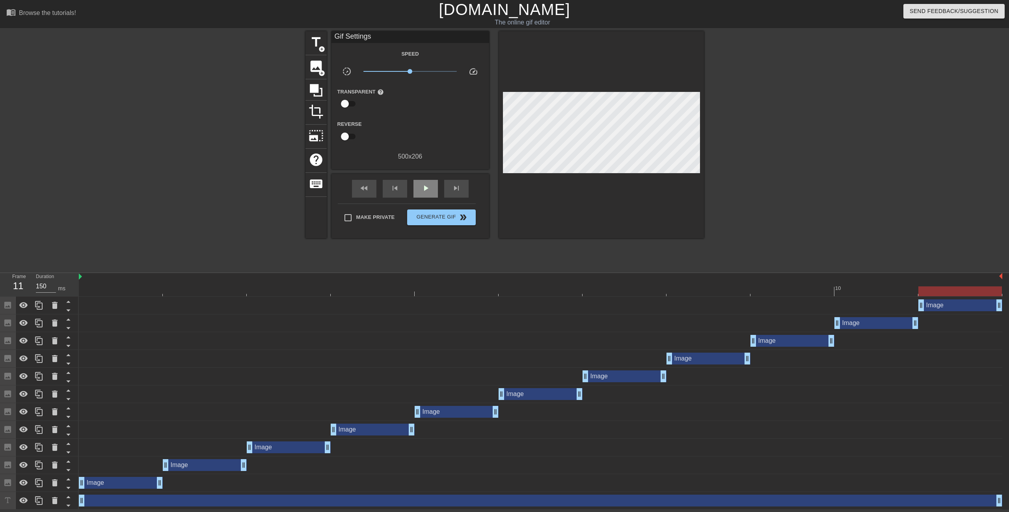
click at [419, 176] on div "fast_rewind skip_previous play_arrow skip_next" at bounding box center [410, 189] width 128 height 30
click at [428, 201] on div "fast_rewind skip_previous play_arrow skip_next" at bounding box center [410, 189] width 128 height 30
click at [426, 195] on div "play_arrow" at bounding box center [425, 189] width 24 height 18
click at [449, 217] on span "Generate Gif double_arrow" at bounding box center [441, 216] width 62 height 9
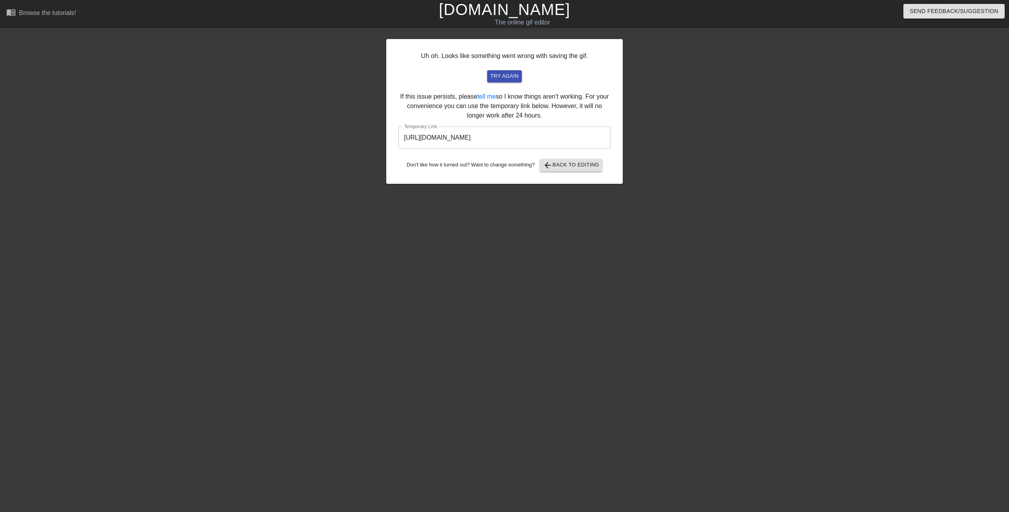
click at [570, 144] on input "[URL][DOMAIN_NAME]" at bounding box center [504, 138] width 212 height 22
